Goal: Task Accomplishment & Management: Complete application form

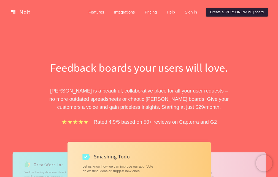
click at [235, 12] on link "Create a [PERSON_NAME] board" at bounding box center [237, 12] width 62 height 9
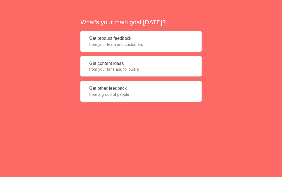
click at [104, 66] on button "Get content ideas from your fans and followers" at bounding box center [141, 66] width 121 height 21
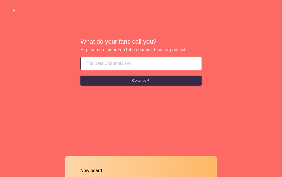
click at [15, 11] on span "button" at bounding box center [14, 11] width 4 height 4
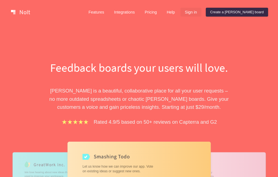
click at [202, 12] on link "Sign in" at bounding box center [191, 12] width 21 height 9
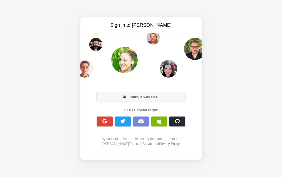
click at [135, 94] on button "Continue with email" at bounding box center [141, 97] width 89 height 10
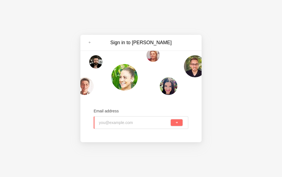
type input "[EMAIL_ADDRESS][DOMAIN_NAME]"
click at [172, 122] on button "submit" at bounding box center [177, 122] width 12 height 7
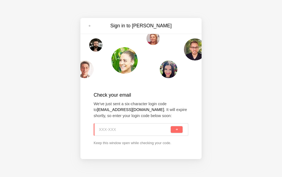
paste input "XCD-6PS"
type input "XCD-6PS"
click at [177, 131] on span "submit" at bounding box center [176, 129] width 3 height 3
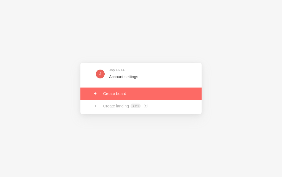
click at [117, 95] on link at bounding box center [141, 93] width 121 height 12
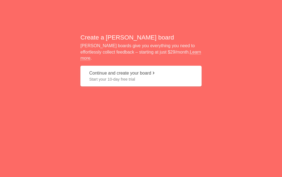
click at [124, 76] on span "Start your 10-day free trial" at bounding box center [141, 79] width 104 height 6
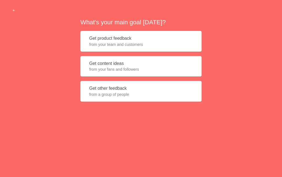
click at [113, 69] on span "from your fans and followers" at bounding box center [141, 69] width 104 height 6
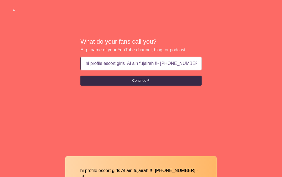
scroll to position [0, 3]
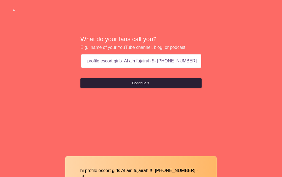
click at [153, 82] on button "Continue" at bounding box center [141, 83] width 121 height 10
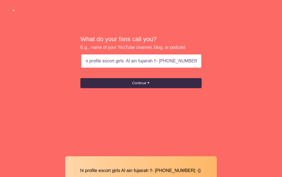
scroll to position [0, 0]
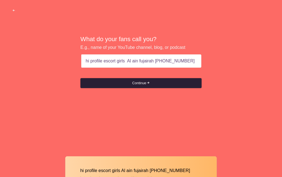
click at [157, 86] on button "Continue" at bounding box center [141, 83] width 121 height 10
click at [146, 83] on button "Continue" at bounding box center [141, 83] width 121 height 10
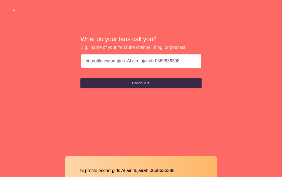
click at [189, 60] on input "hi profile escort girls Al ain fujairah 0569636398" at bounding box center [141, 60] width 111 height 13
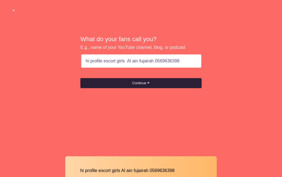
click at [145, 83] on button "Continue" at bounding box center [141, 83] width 121 height 10
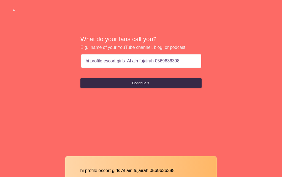
click at [85, 61] on div "hi profile escort girls Al ain fujairah 0569636398" at bounding box center [141, 61] width 121 height 14
click at [86, 60] on input "hi profile escort girls Al ain fujairah 0569636398" at bounding box center [141, 60] width 112 height 13
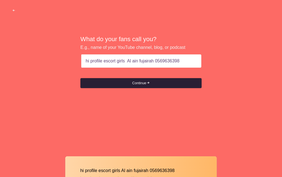
click at [132, 84] on button "Continue" at bounding box center [141, 83] width 121 height 10
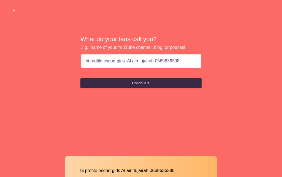
click at [142, 61] on input "hi profile escort girls Al ain fujairah 0569636398" at bounding box center [141, 60] width 111 height 13
type input "hi profile escort girls Al ain 0569636398"
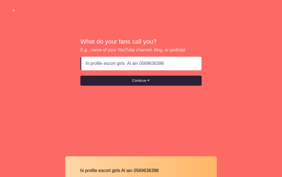
click at [131, 81] on button "Continue" at bounding box center [141, 81] width 121 height 10
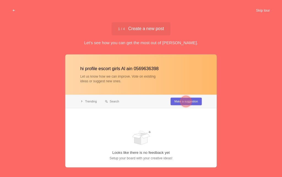
click at [260, 11] on button "Skip tour" at bounding box center [263, 11] width 27 height 10
